Goal: Task Accomplishment & Management: Use online tool/utility

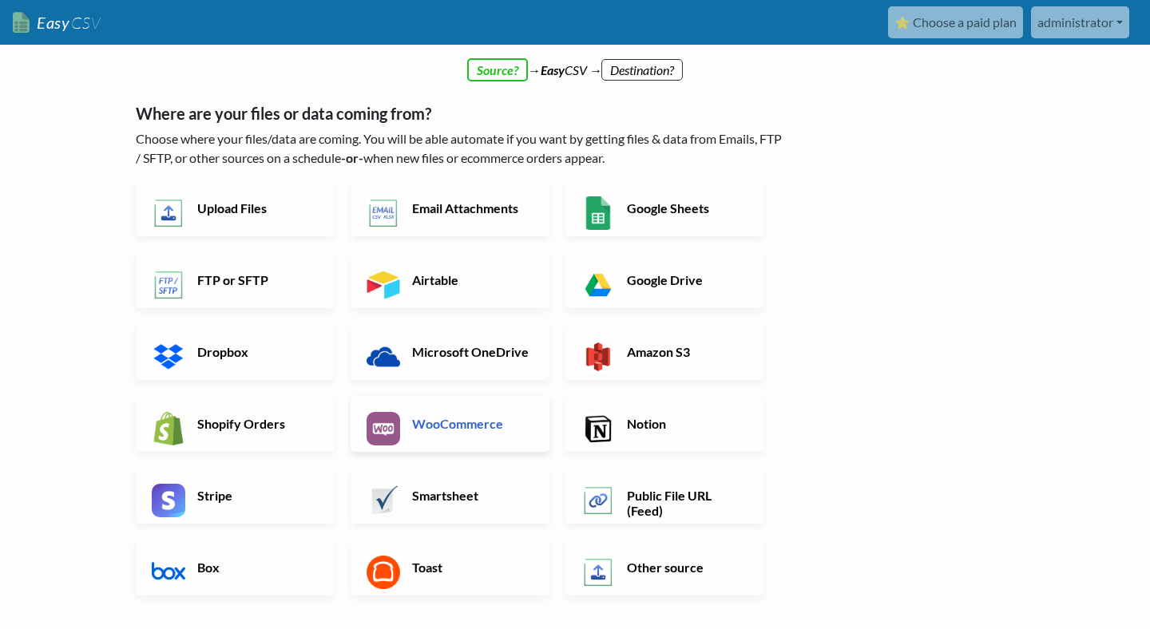
click at [470, 431] on h6 "WooCommerce" at bounding box center [470, 423] width 125 height 15
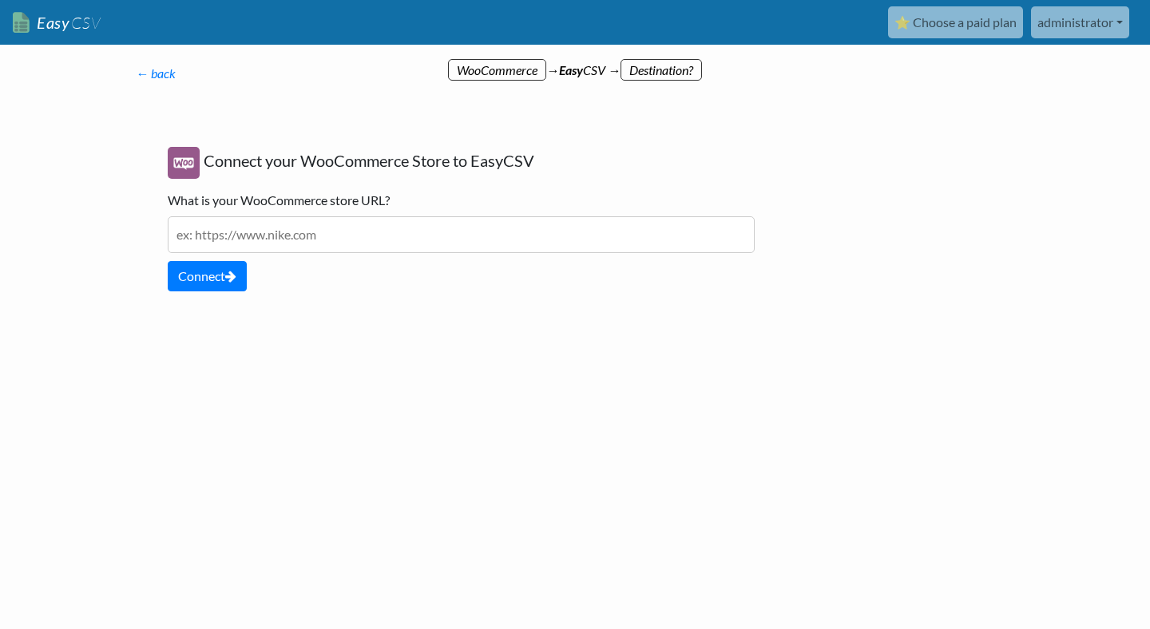
click at [260, 236] on input "text" at bounding box center [461, 234] width 587 height 37
paste input "[URL][DOMAIN_NAME]"
type input "[URL][DOMAIN_NAME]"
click at [224, 273] on button "Connect" at bounding box center [207, 276] width 79 height 30
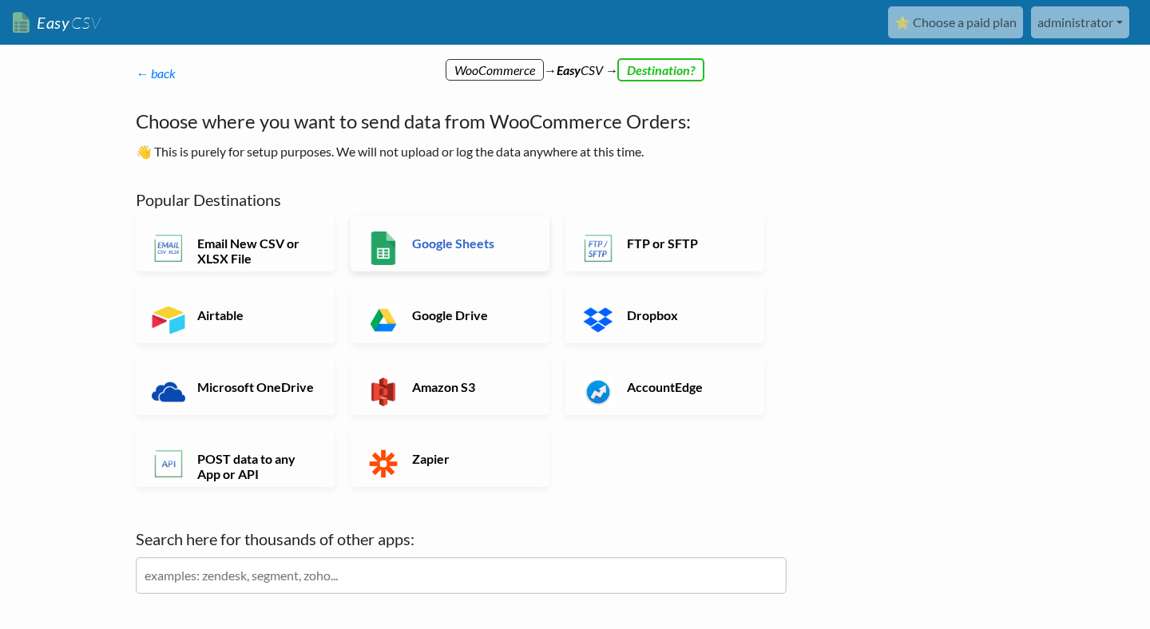
click at [462, 249] on h6 "Google Sheets" at bounding box center [470, 243] width 125 height 15
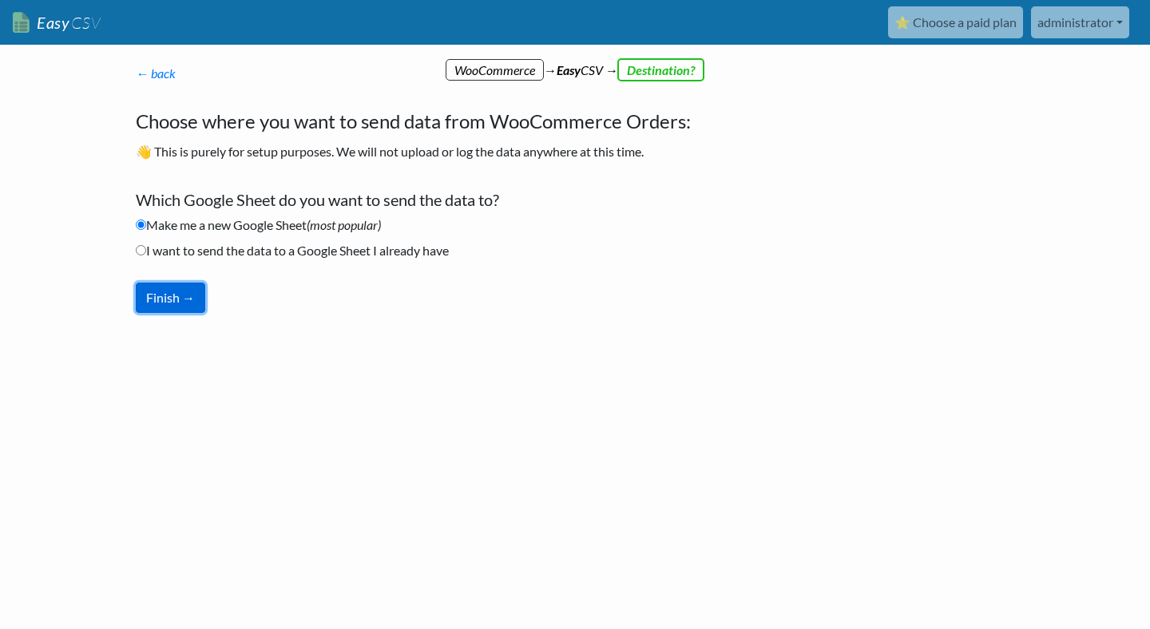
click at [180, 289] on button "Finish →" at bounding box center [170, 298] width 69 height 30
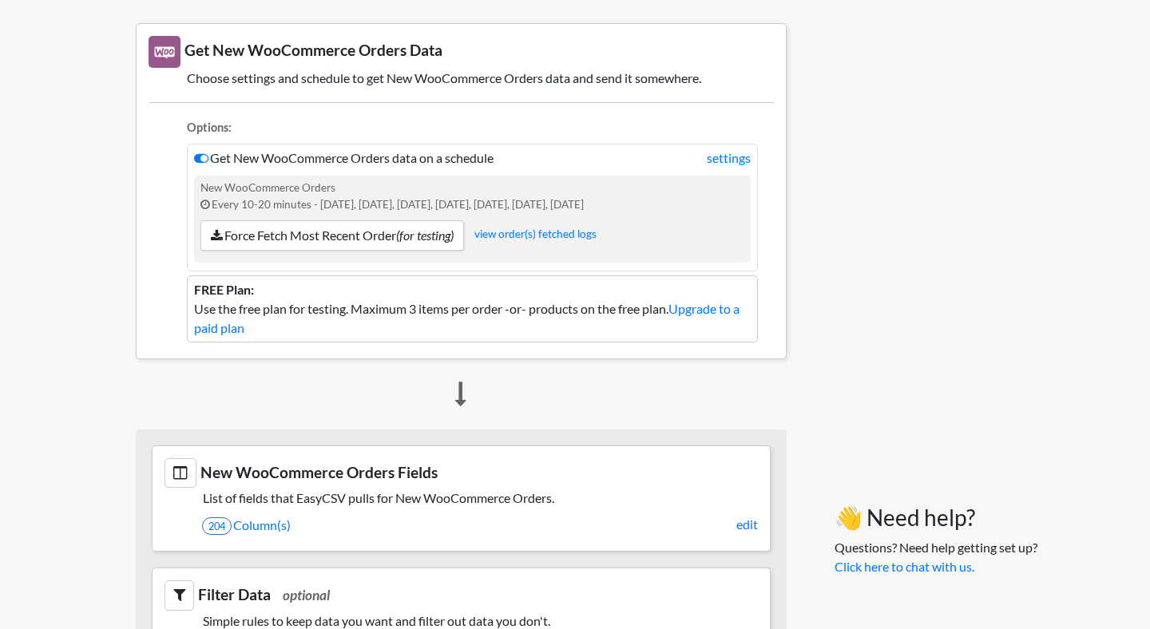
scroll to position [190, 0]
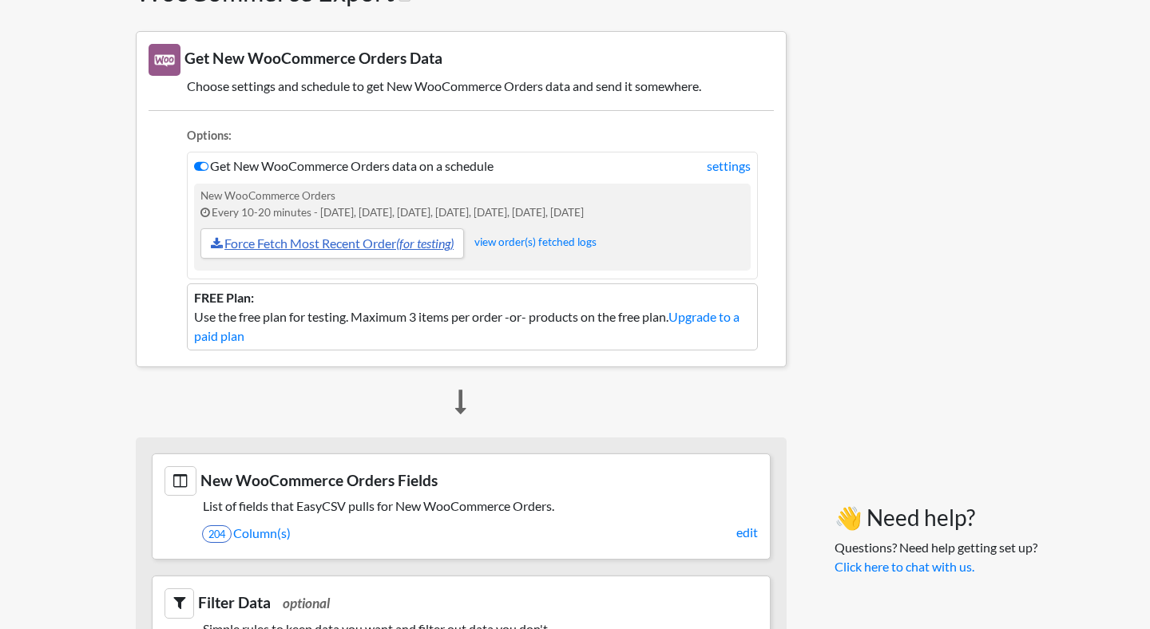
click at [386, 242] on link "Force Fetch Most Recent Order (for testing)" at bounding box center [332, 243] width 264 height 30
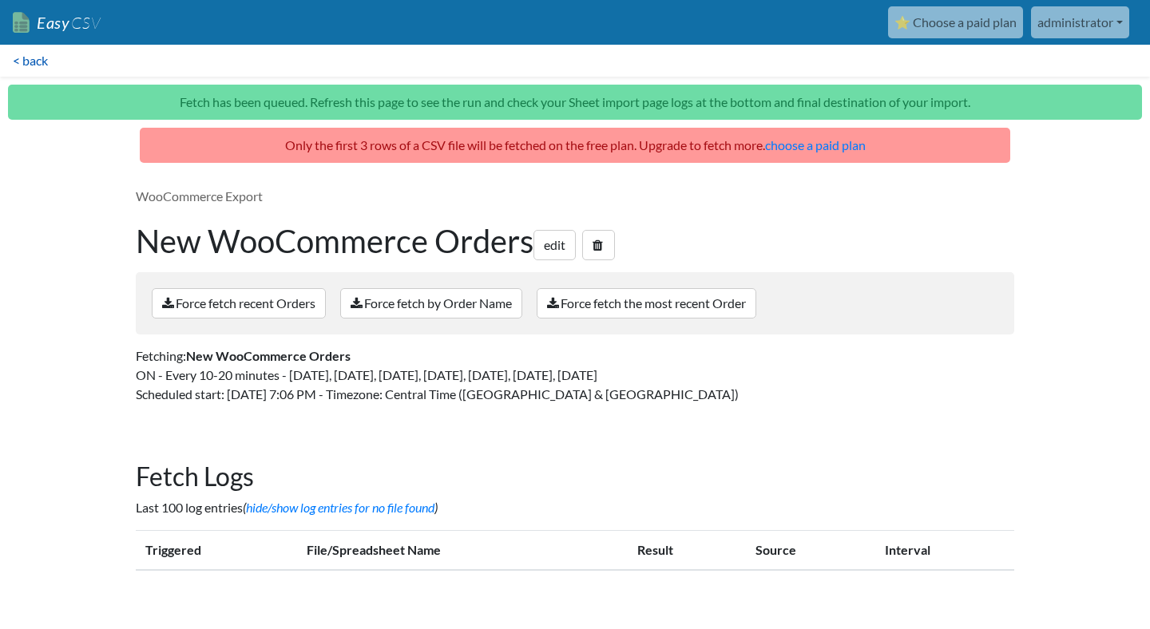
click at [30, 61] on link "< back" at bounding box center [30, 61] width 61 height 32
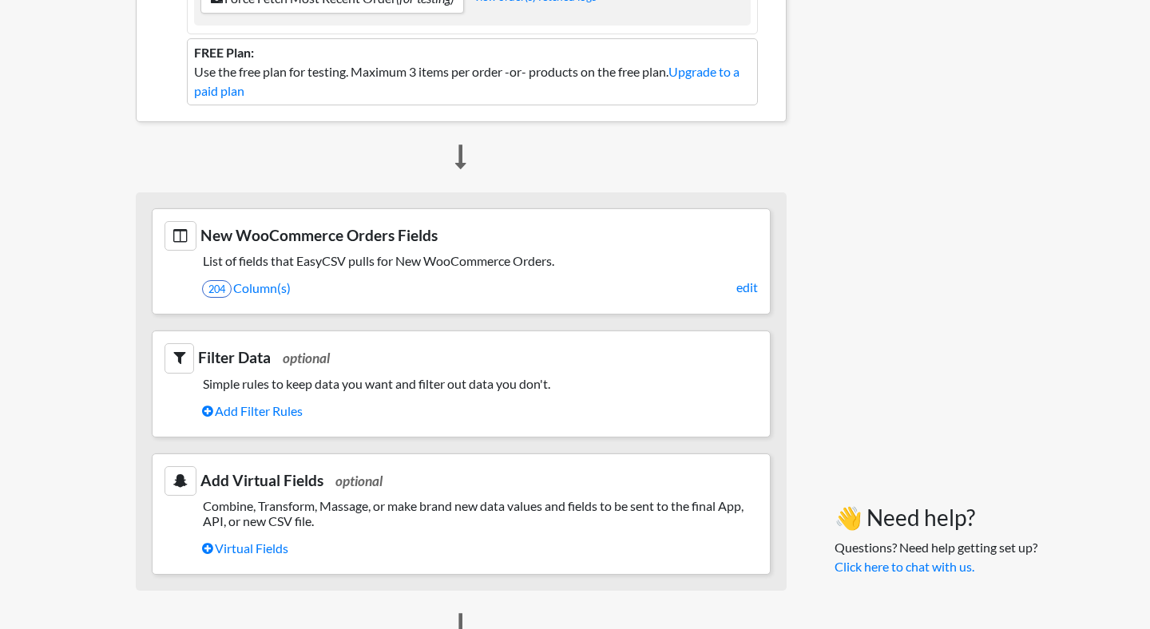
scroll to position [433, 0]
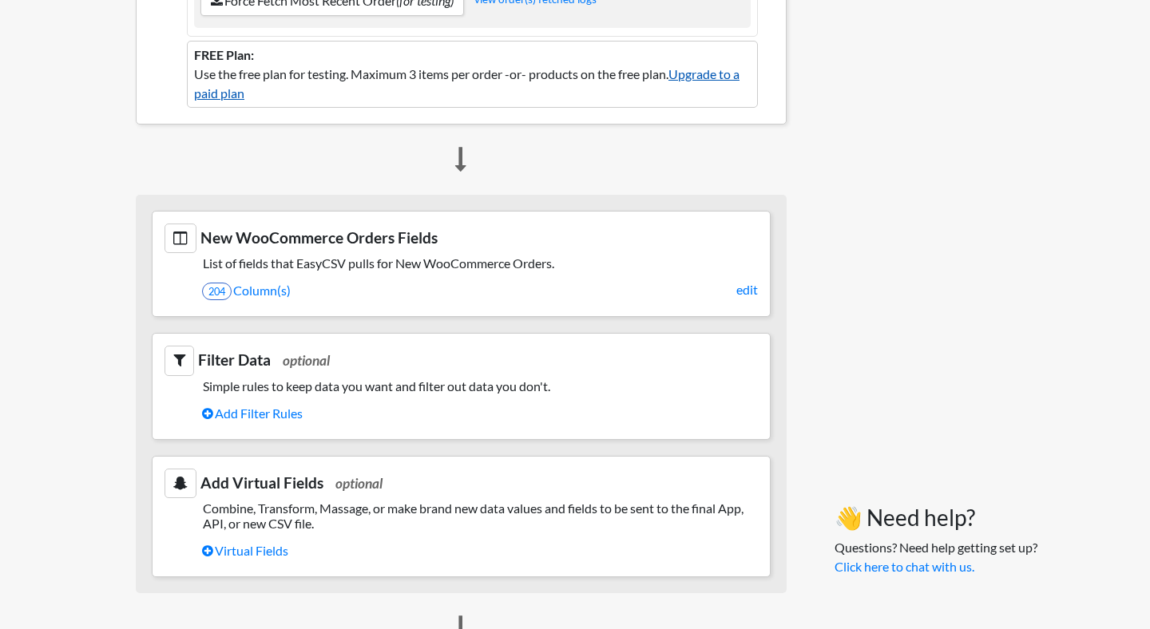
click at [716, 80] on link "Upgrade to a paid plan" at bounding box center [466, 83] width 545 height 34
